Goal: Task Accomplishment & Management: Manage account settings

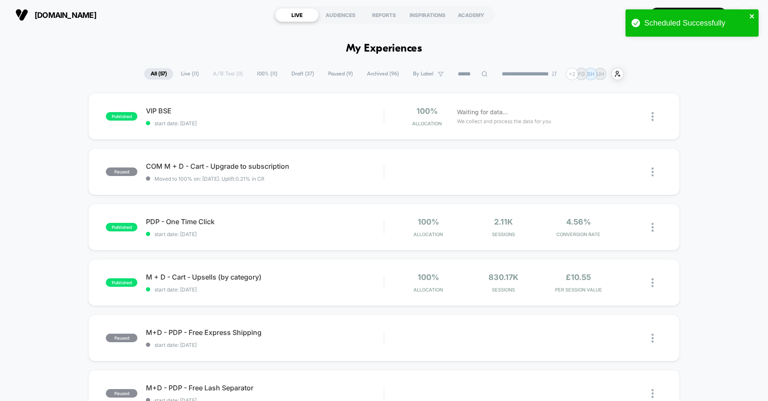
click at [749, 14] on icon "close" at bounding box center [752, 16] width 6 height 7
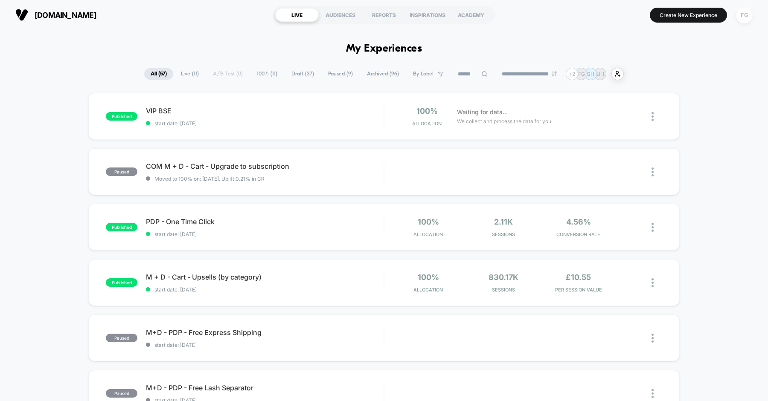
click at [743, 19] on div "FG" at bounding box center [744, 15] width 17 height 17
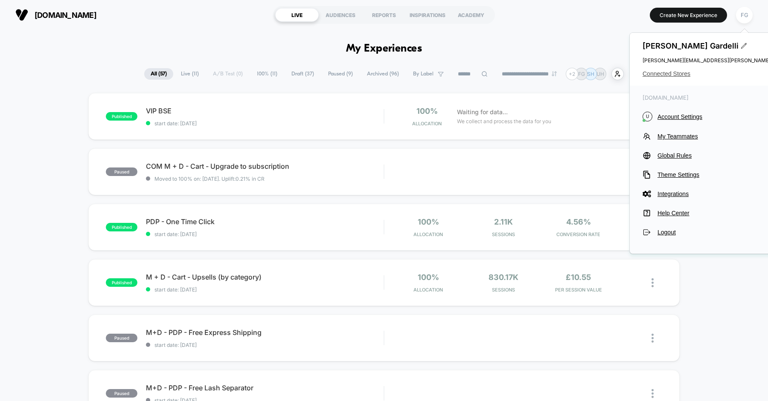
click at [682, 75] on span "Connected Stores" at bounding box center [726, 73] width 169 height 7
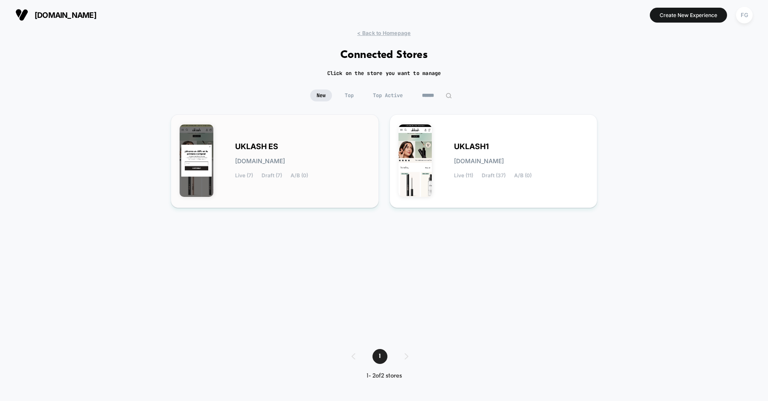
click at [338, 162] on div "UKLASH ES [DOMAIN_NAME] Live (7) Draft (7) A/B (0)" at bounding box center [302, 161] width 135 height 35
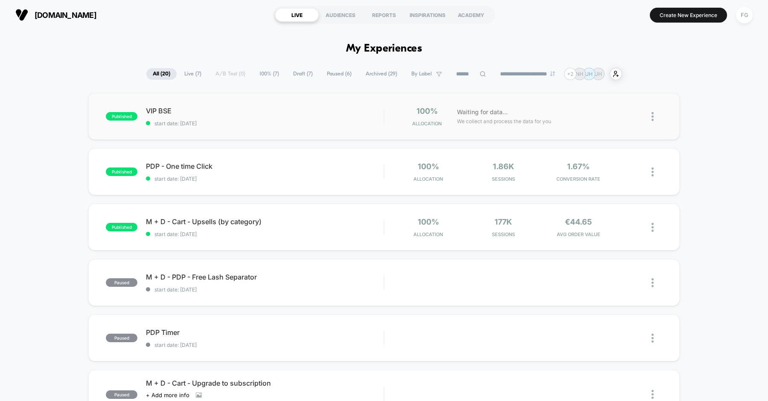
click at [289, 120] on span "start date: [DATE]" at bounding box center [265, 123] width 238 height 6
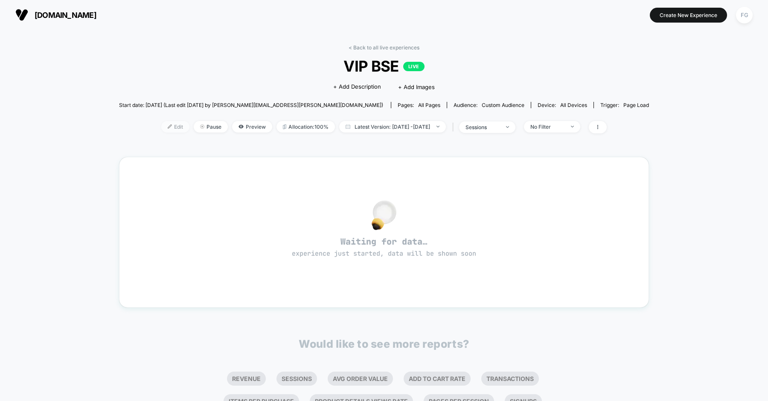
click at [161, 130] on span "Edit" at bounding box center [175, 127] width 28 height 12
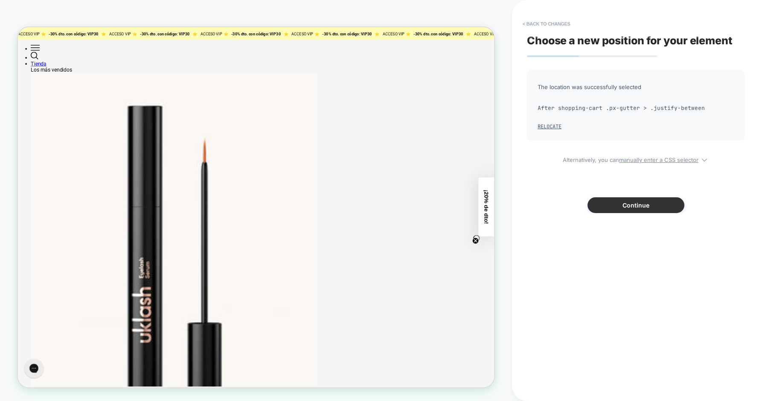
click at [613, 204] on button "Continue" at bounding box center [635, 206] width 97 height 16
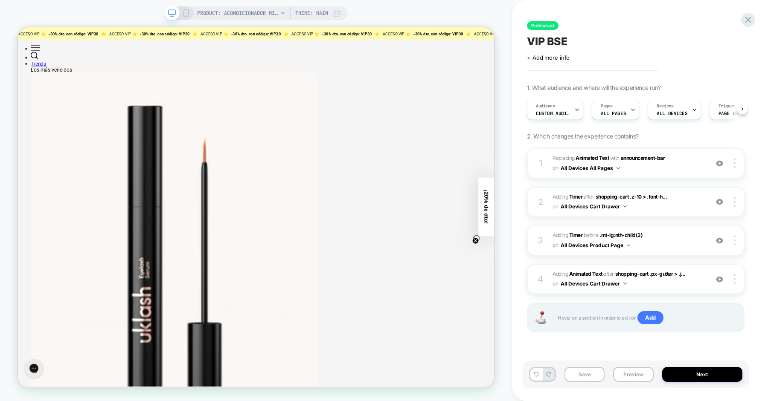
scroll to position [0, 0]
click at [689, 379] on button "Next" at bounding box center [702, 374] width 81 height 15
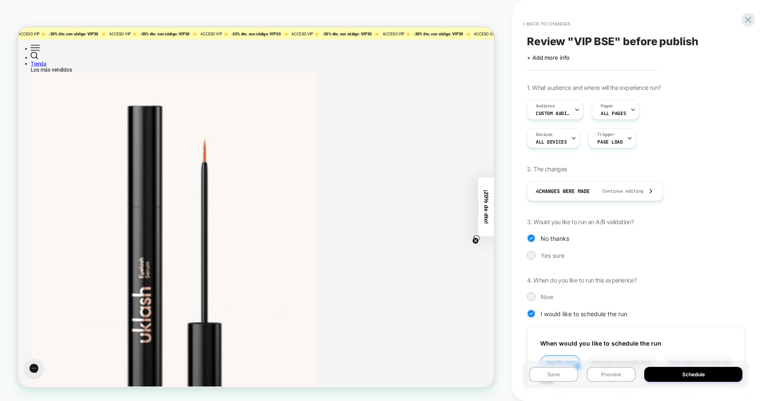
click at [689, 379] on button "Schedule" at bounding box center [693, 374] width 98 height 15
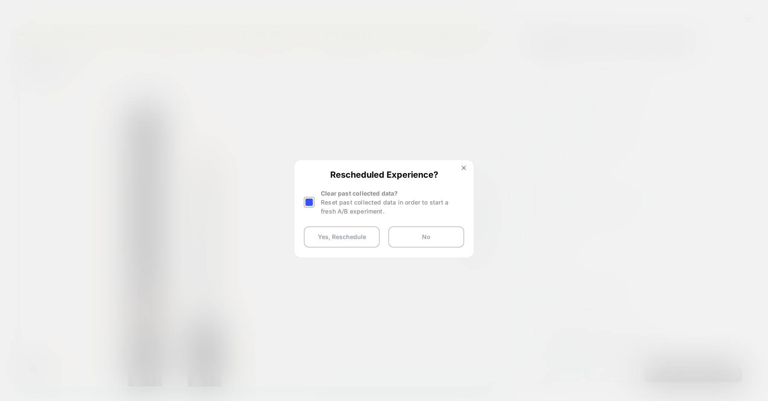
click at [313, 201] on div at bounding box center [309, 202] width 11 height 11
click at [345, 237] on button "Yes, Reschedule" at bounding box center [342, 237] width 76 height 21
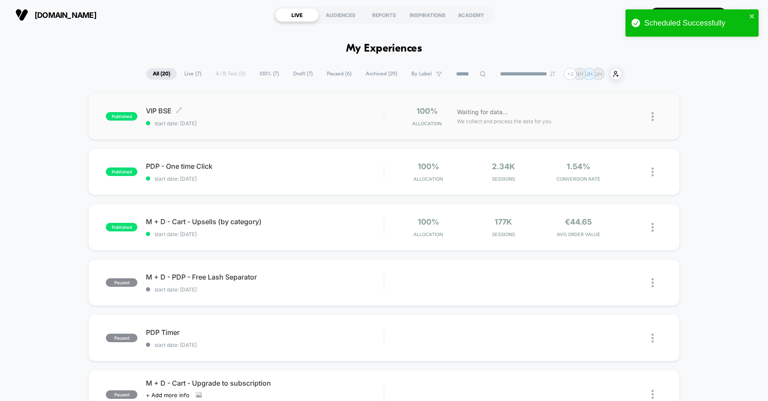
click at [314, 113] on span "VIP BSE Click to edit experience details" at bounding box center [265, 111] width 238 height 9
